Goal: Obtain resource: Obtain resource

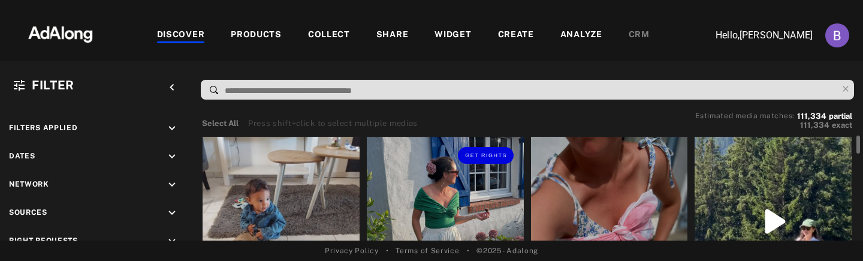
click at [442, 171] on div "Get rights" at bounding box center [445, 155] width 157 height 37
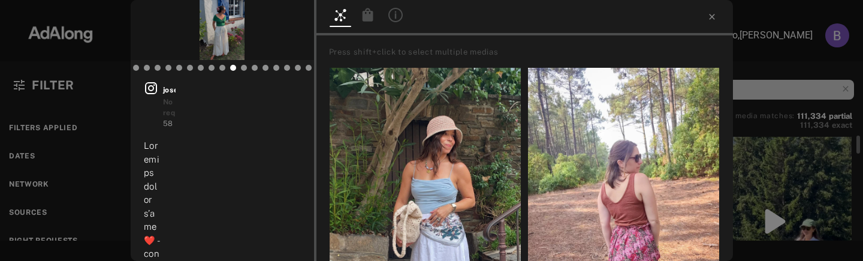
click at [362, 18] on div at bounding box center [431, 10] width 863 height 21
click at [373, 17] on div at bounding box center [431, 10] width 863 height 21
click at [369, 18] on div at bounding box center [431, 10] width 863 height 21
click at [374, 14] on div at bounding box center [431, 10] width 863 height 21
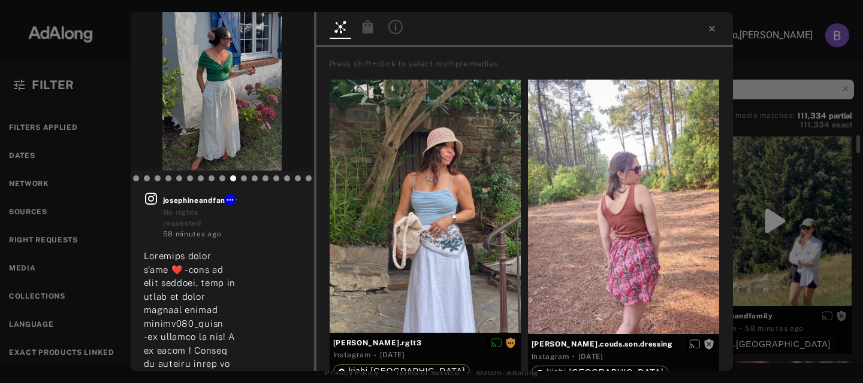
click at [368, 29] on icon at bounding box center [367, 26] width 11 height 13
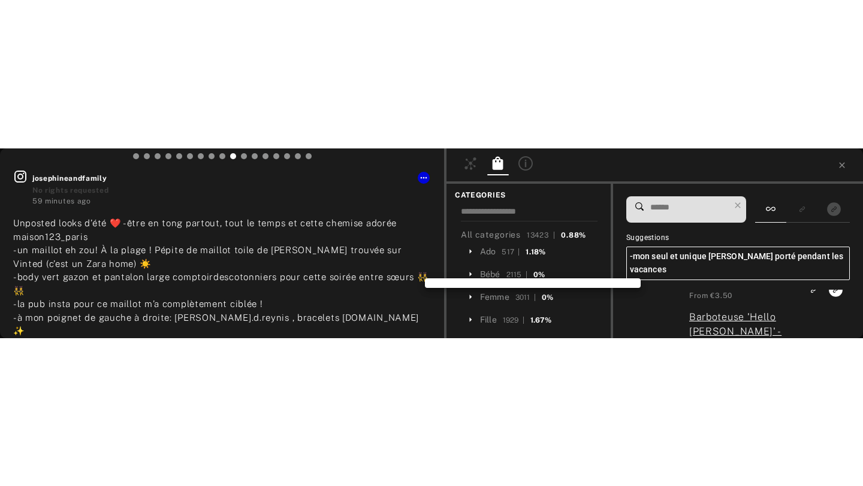
scroll to position [3213, 0]
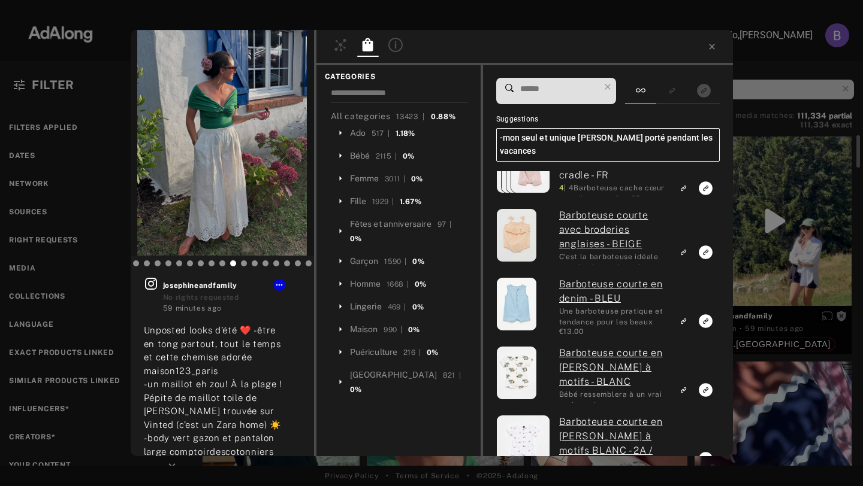
click at [546, 137] on h6 "-mon seul et unique [PERSON_NAME] porté pendant les vacances" at bounding box center [607, 145] width 223 height 34
type input "**********"
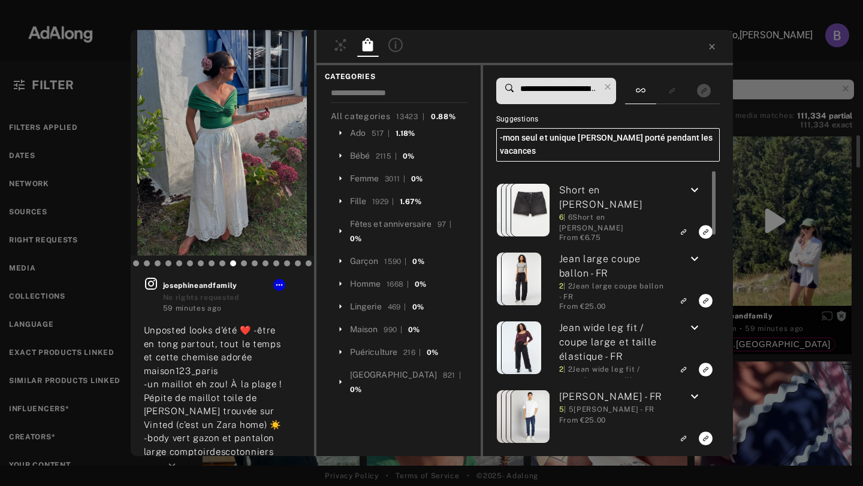
click at [546, 137] on h6 "-mon seul et unique [PERSON_NAME] porté pendant les vacances" at bounding box center [607, 145] width 223 height 34
